Goal: Contribute content: Add original content to the website for others to see

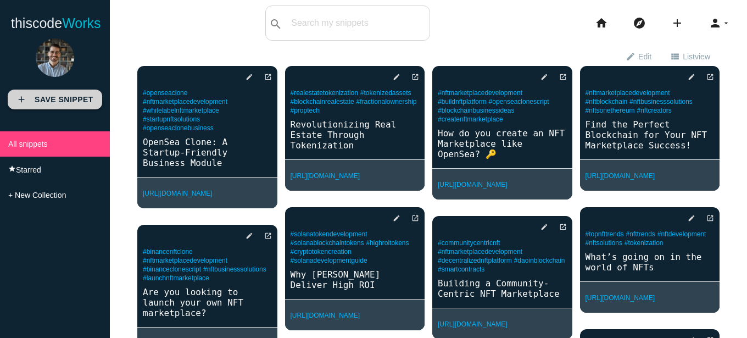
click at [74, 98] on b "Save Snippet" at bounding box center [64, 99] width 59 height 9
click at [673, 24] on icon "add" at bounding box center [677, 22] width 13 height 35
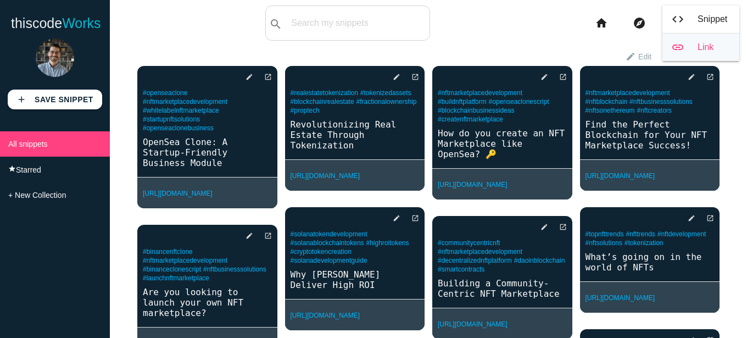
click at [683, 51] on link "link Link" at bounding box center [700, 47] width 77 height 27
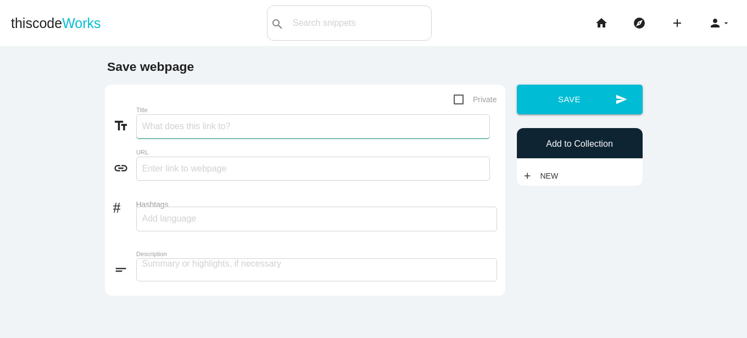
click at [213, 126] on input "Title" at bounding box center [313, 126] width 354 height 24
paste input "Unlocking NFT Potential: How Staking Changes the Game"
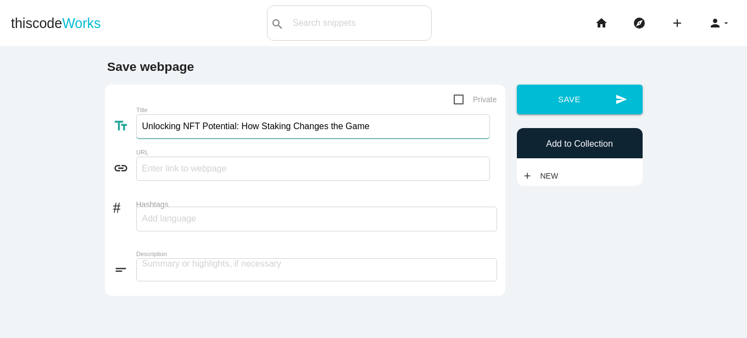
type input "Unlocking NFT Potential: How Staking Changes the Game"
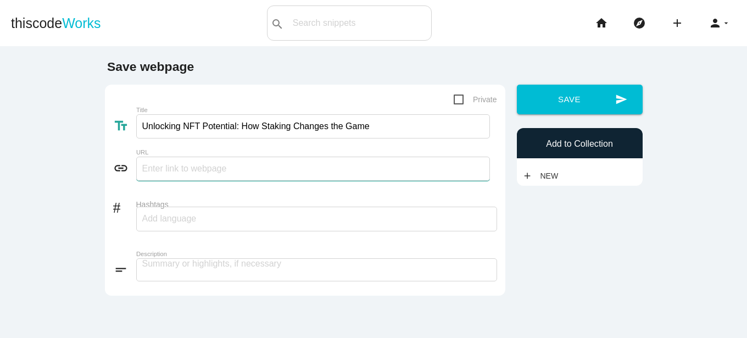
click at [217, 173] on input "text" at bounding box center [313, 169] width 354 height 24
paste input "https://medium.com/coinmonks/what-is-nft-staking-and-how-it-works-96650af544d1"
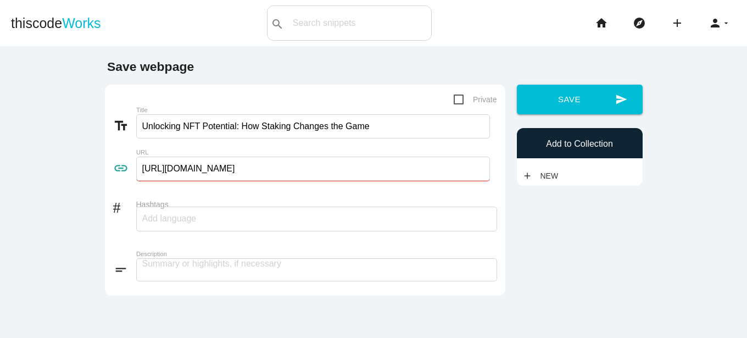
type input "https://medium.com/coinmonks/what-is-nft-staking-and-how-it-works-96650af544d1"
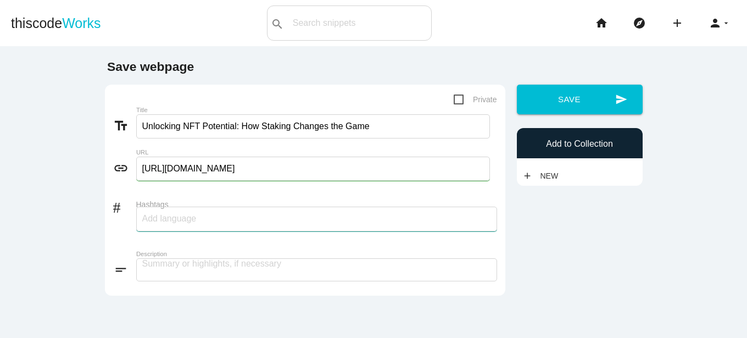
paste input "#NFTStaking, #PassiveIncomeCrypto, #DeFiRewards, #BlockchainEarning, #CryptoInv…"
type input "NFTStaking, PassiveIncomeCrypto, DeFiRewards, BlockchainEarning, CryptoInvestme…"
click at [261, 219] on div at bounding box center [316, 219] width 361 height 25
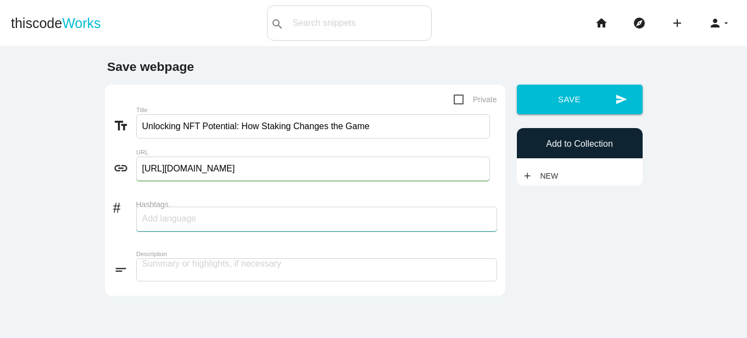
paste input "#NFTStaking, #PassiveIncomeCrypto, #DeFiRewards, #BlockchainEarning, #CryptoInv…"
type input "NFTStaking"
paste input "PassiveIncomeCrypto, #DeFiRewards, #BlockchainEarning, #CryptoInvestment"
type input "PassiveIncomeCrypto"
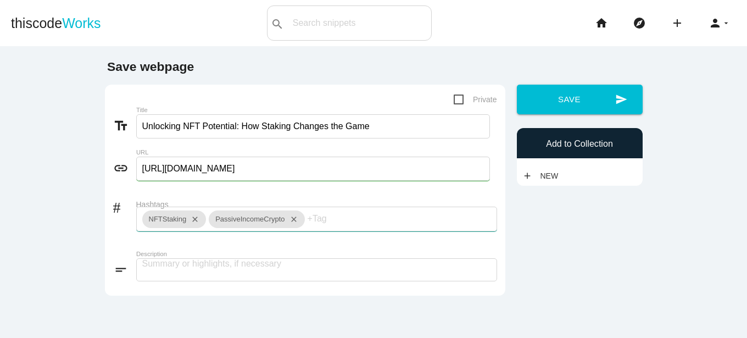
scroll to position [0, 0]
paste input "DeFiRewards, #BlockchainEarning, #CryptoInvestment"
type input "DeFiRewards"
paste input "BlockchainEarning, #CryptoInvestment"
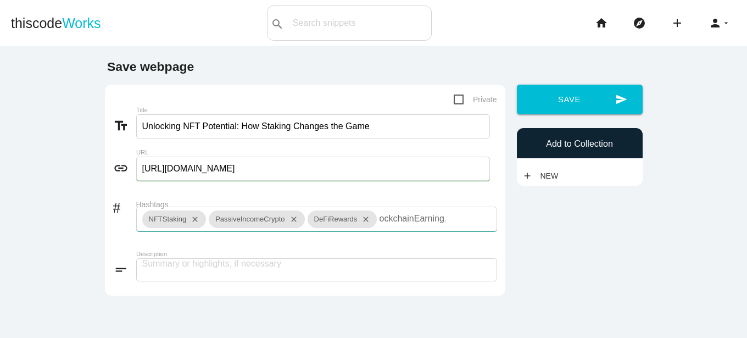
type input "BlockchainEarning"
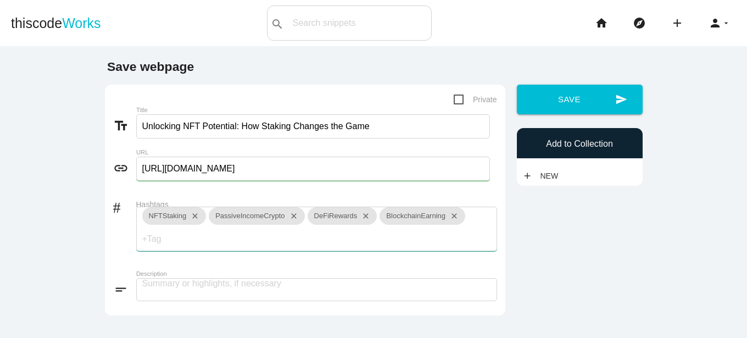
paste input "CryptoInvestment"
type input "CryptoInvestment"
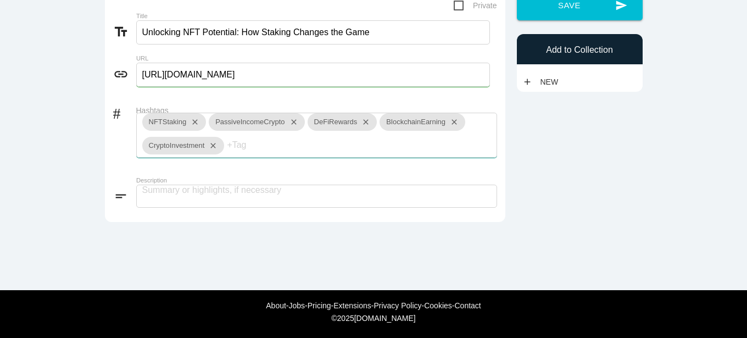
scroll to position [95, 0]
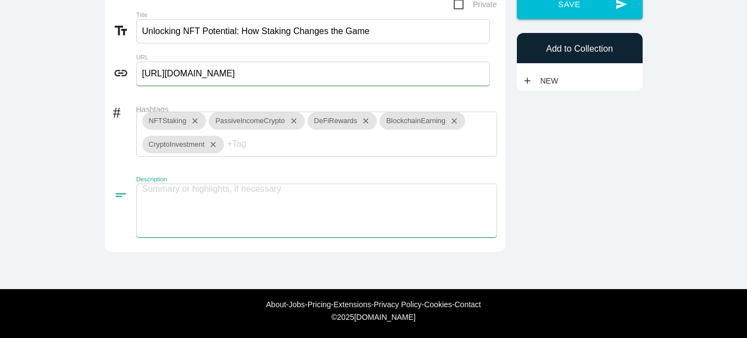
click at [226, 203] on textarea at bounding box center [316, 210] width 361 height 54
